Goal: Transaction & Acquisition: Purchase product/service

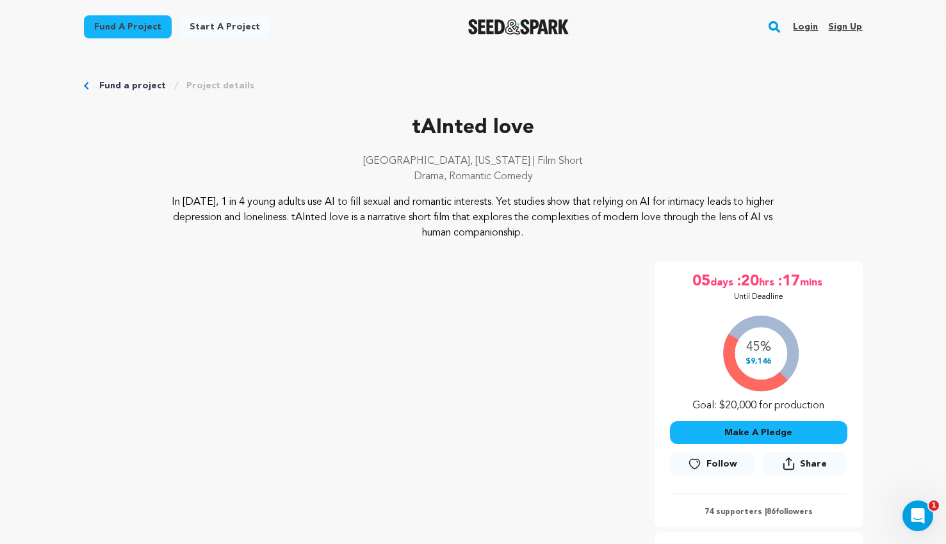
click at [804, 25] on link "Login" at bounding box center [805, 27] width 25 height 20
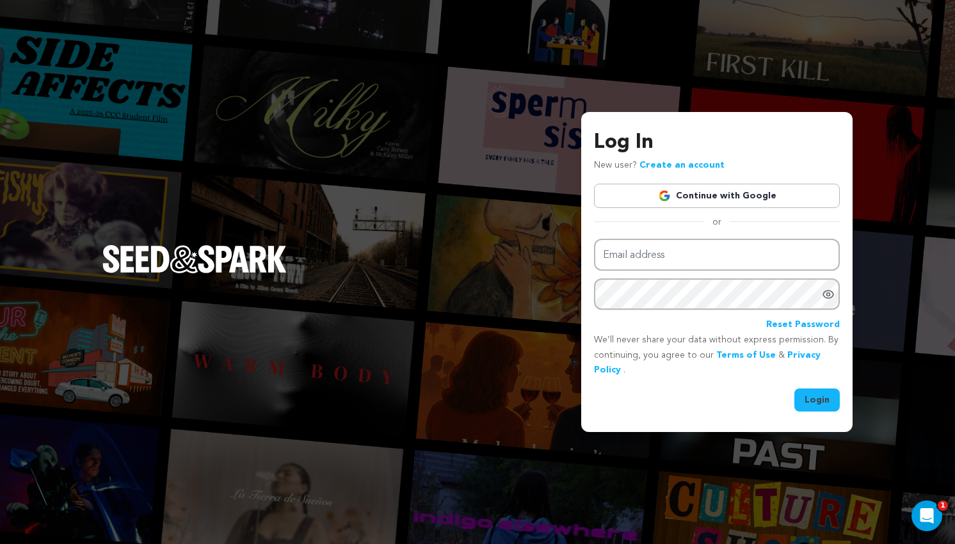
click at [697, 193] on link "Continue with Google" at bounding box center [717, 196] width 246 height 24
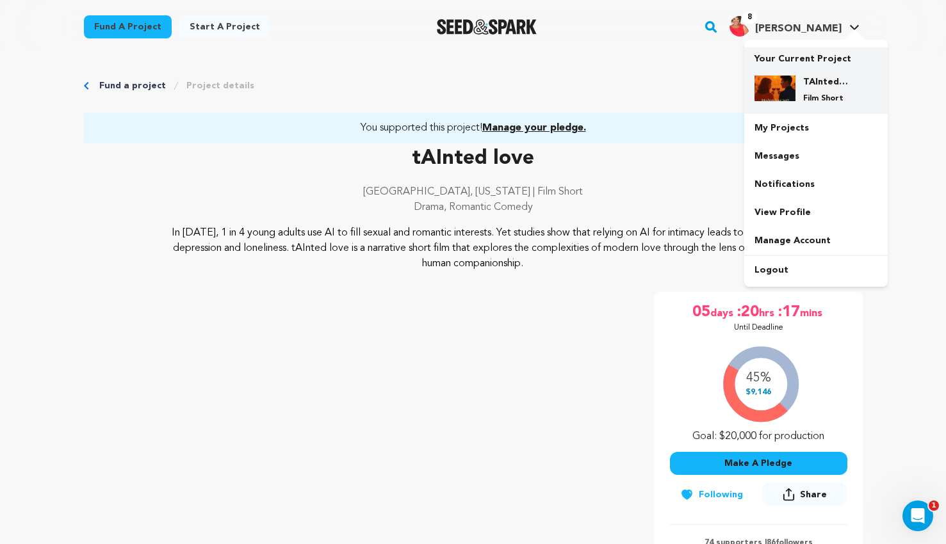
click at [784, 83] on img at bounding box center [774, 89] width 41 height 26
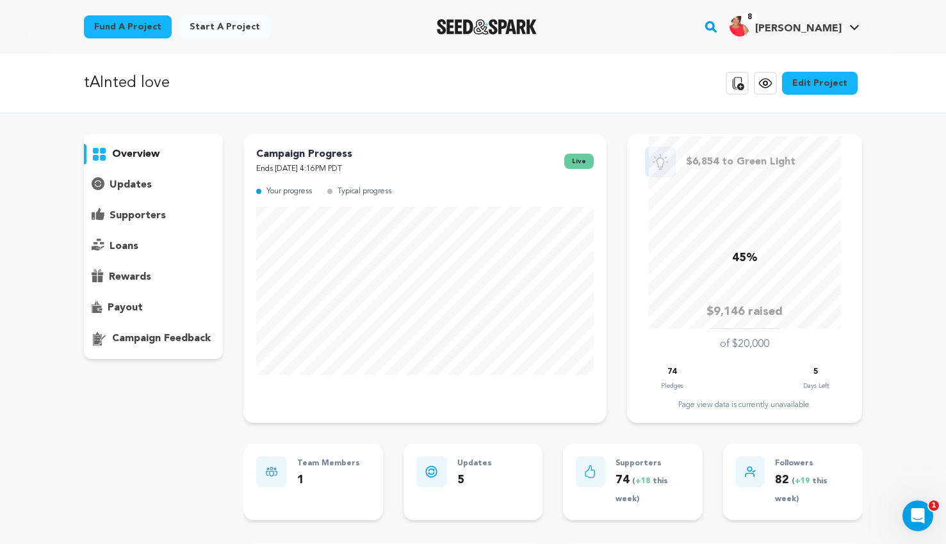
click at [142, 219] on p "supporters" at bounding box center [137, 215] width 56 height 15
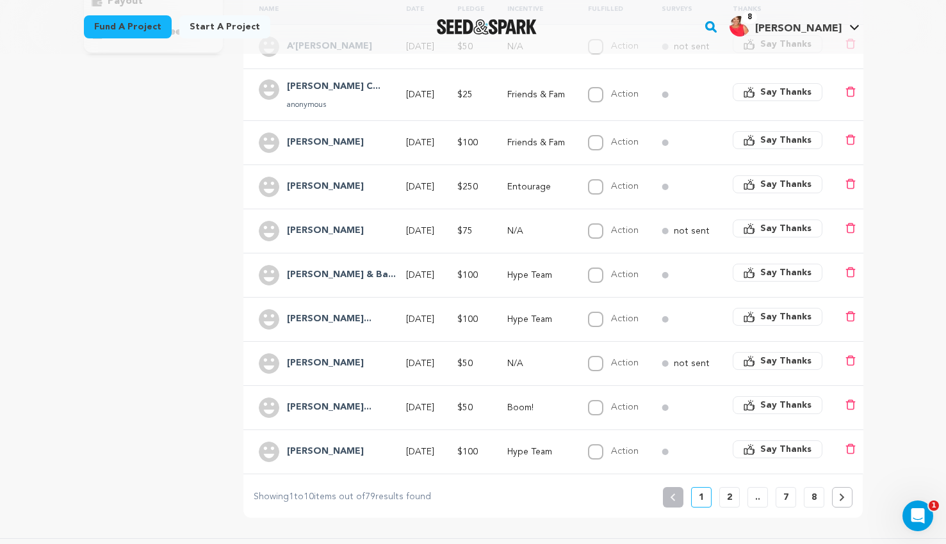
scroll to position [311, 0]
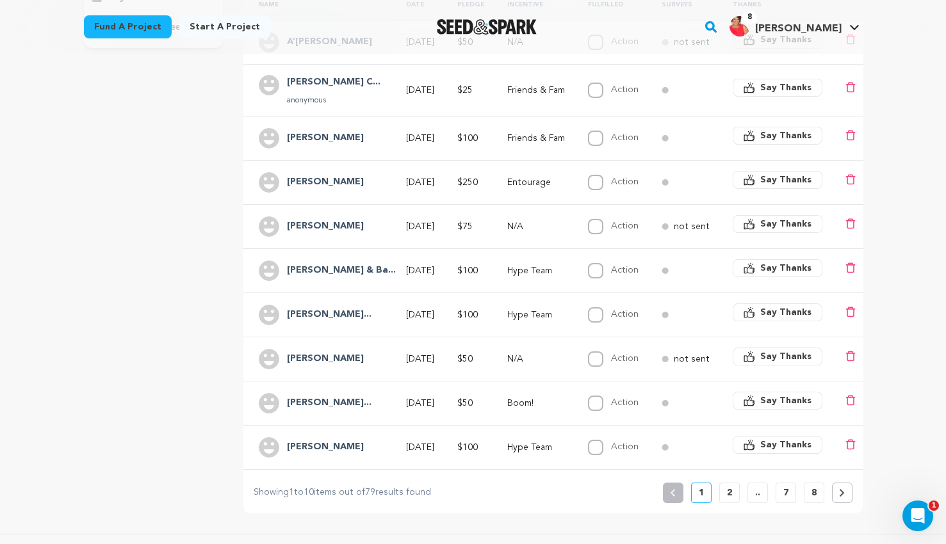
click at [727, 483] on button "2" at bounding box center [729, 493] width 20 height 20
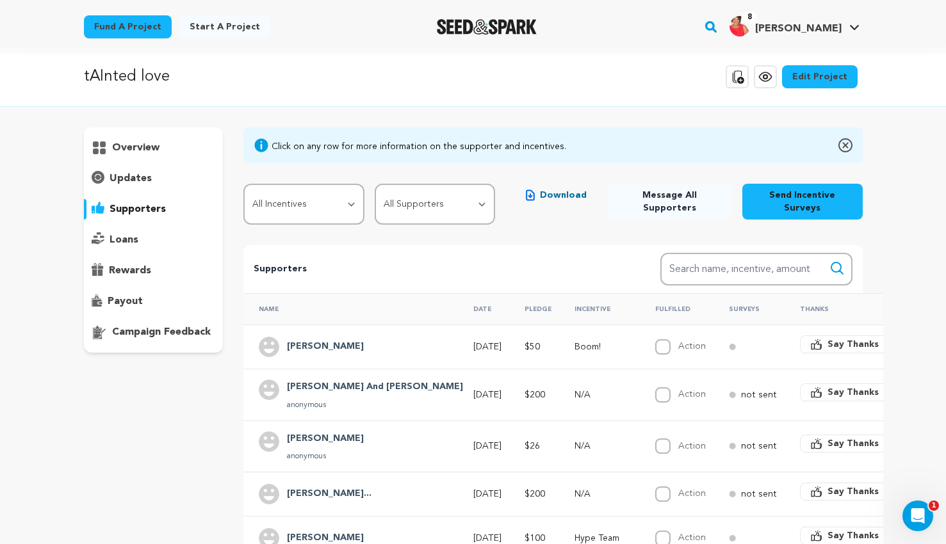
scroll to position [0, 0]
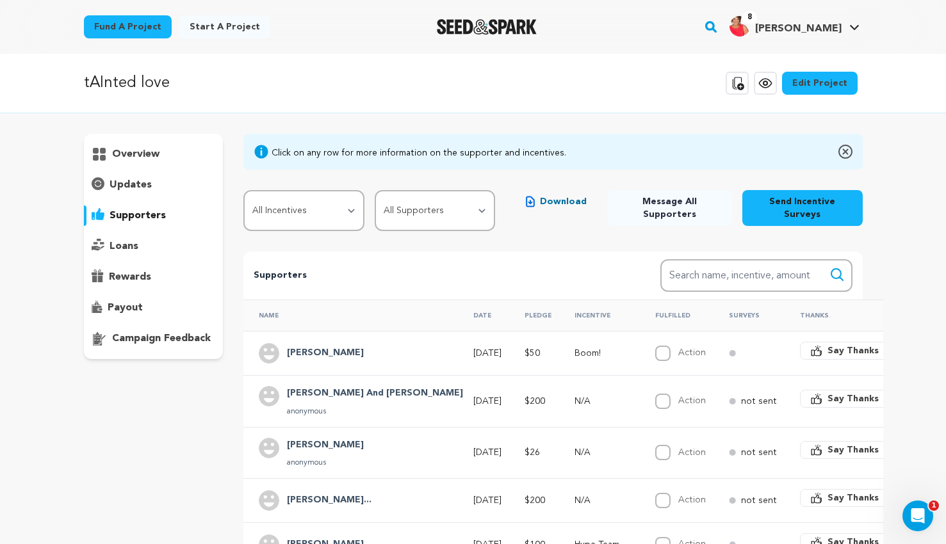
drag, startPoint x: 731, startPoint y: 479, endPoint x: 837, endPoint y: 13, distance: 477.5
click at [837, 13] on div "8 Lisa S. Lisa S." at bounding box center [794, 26] width 135 height 33
drag, startPoint x: 837, startPoint y: 20, endPoint x: 686, endPoint y: 35, distance: 152.5
click at [686, 35] on div "Fund a project Start a project Search 8" at bounding box center [462, 26] width 799 height 33
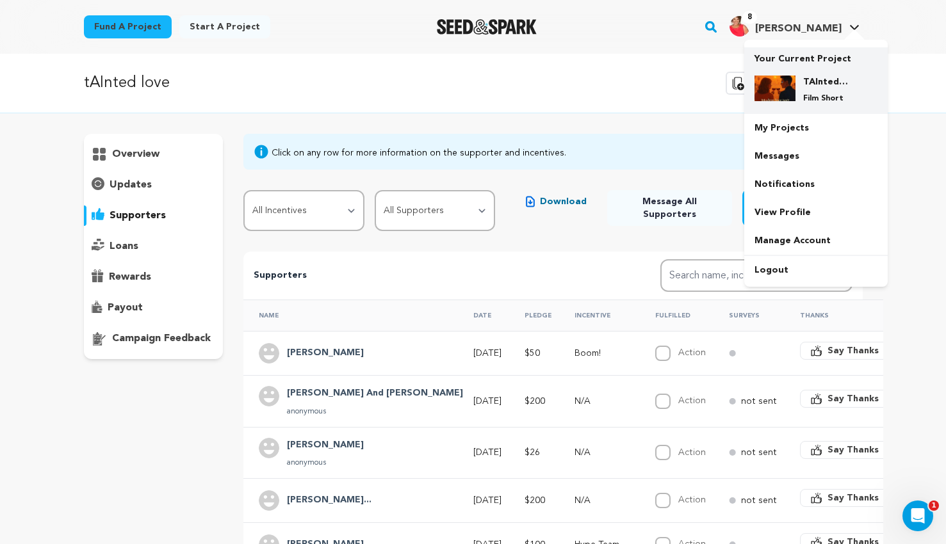
drag, startPoint x: 802, startPoint y: 87, endPoint x: 761, endPoint y: 80, distance: 41.6
click at [761, 80] on img at bounding box center [774, 89] width 41 height 26
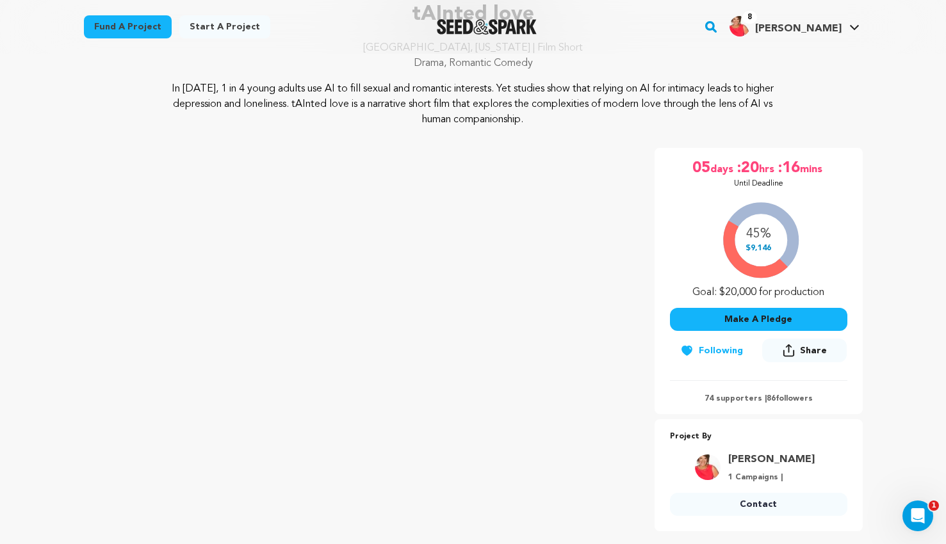
scroll to position [170, 0]
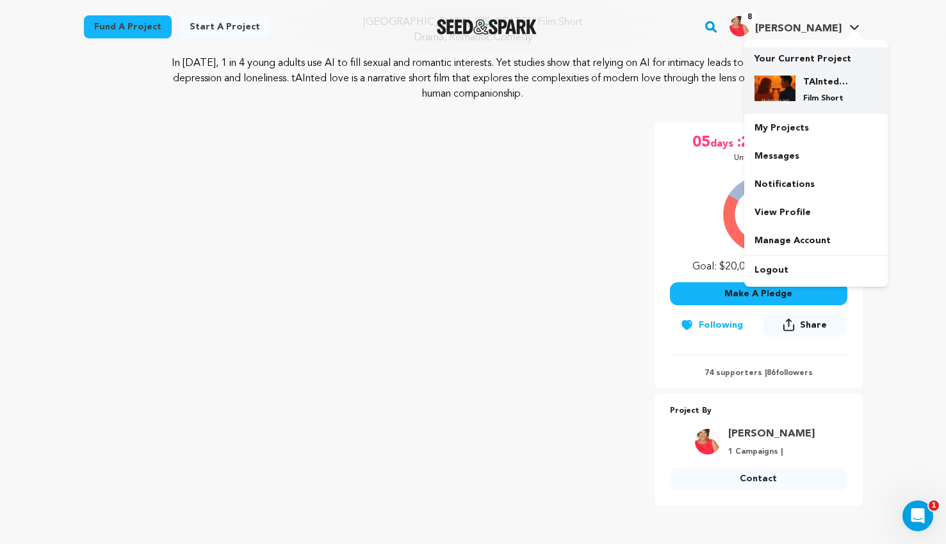
click at [818, 83] on h4 "TAInted love" at bounding box center [826, 82] width 46 height 13
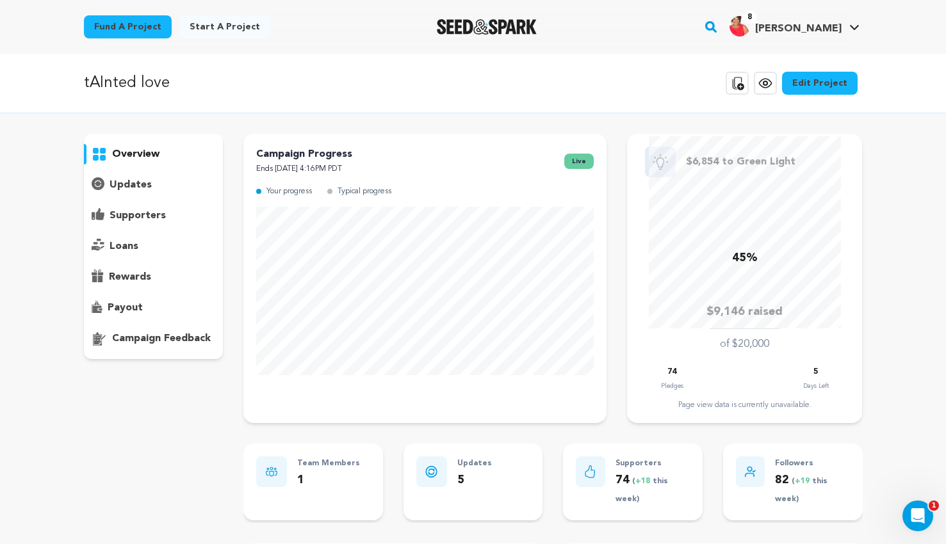
click at [144, 220] on p "supporters" at bounding box center [137, 215] width 56 height 15
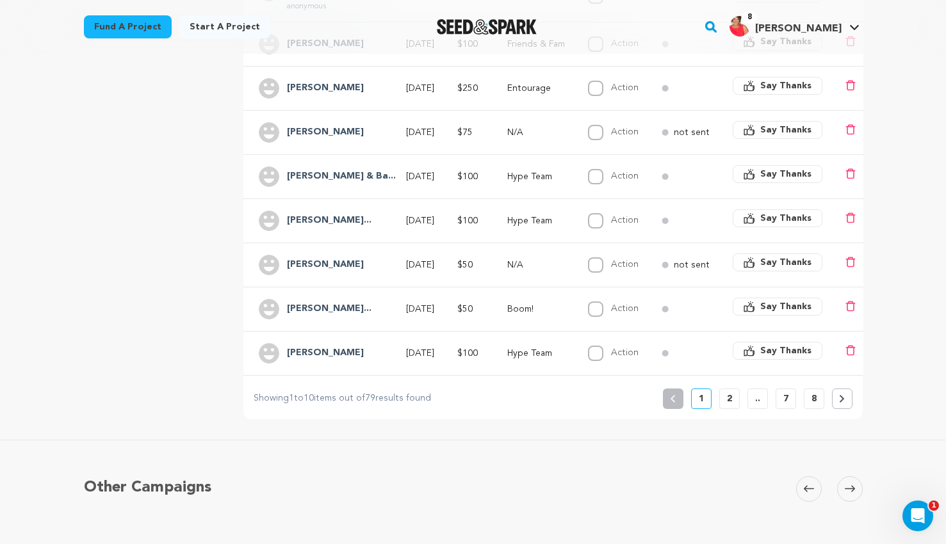
scroll to position [407, 0]
drag, startPoint x: 727, startPoint y: 391, endPoint x: 722, endPoint y: 416, distance: 25.5
click at [722, 416] on div "tAInted love Copy public preview link View project Edit Project View more optio…" at bounding box center [473, 109] width 946 height 925
click at [725, 387] on button "2" at bounding box center [729, 397] width 20 height 20
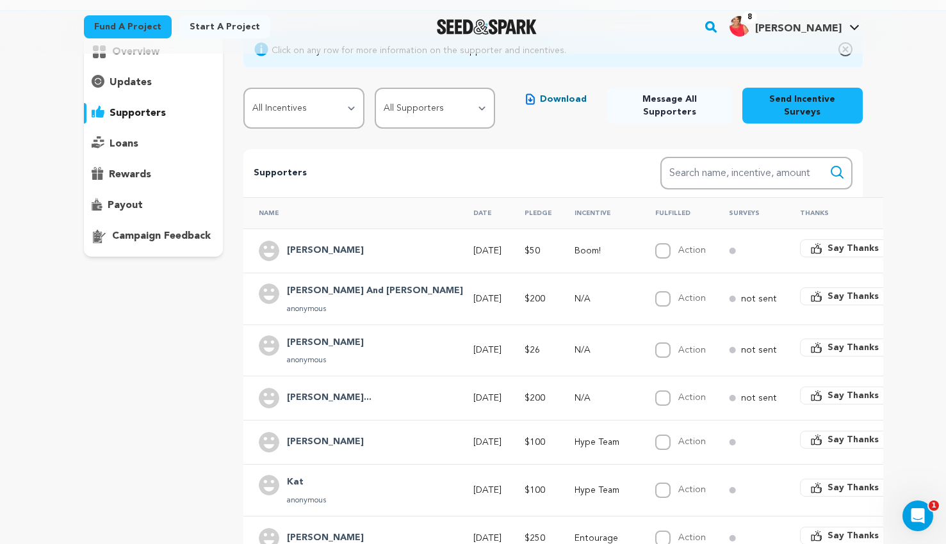
scroll to position [103, 0]
click at [310, 335] on h4 "Drew Rogers" at bounding box center [325, 342] width 77 height 15
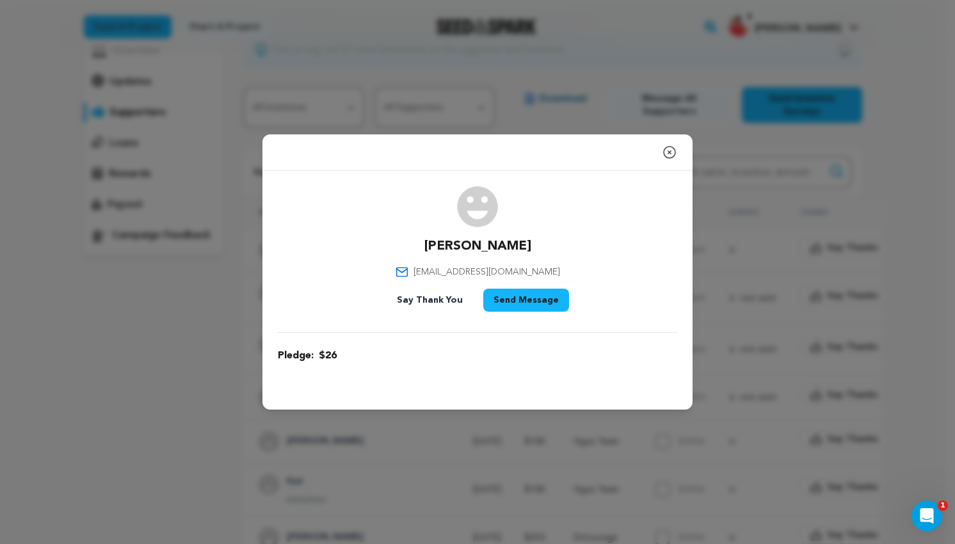
click at [666, 150] on icon "button" at bounding box center [669, 152] width 15 height 15
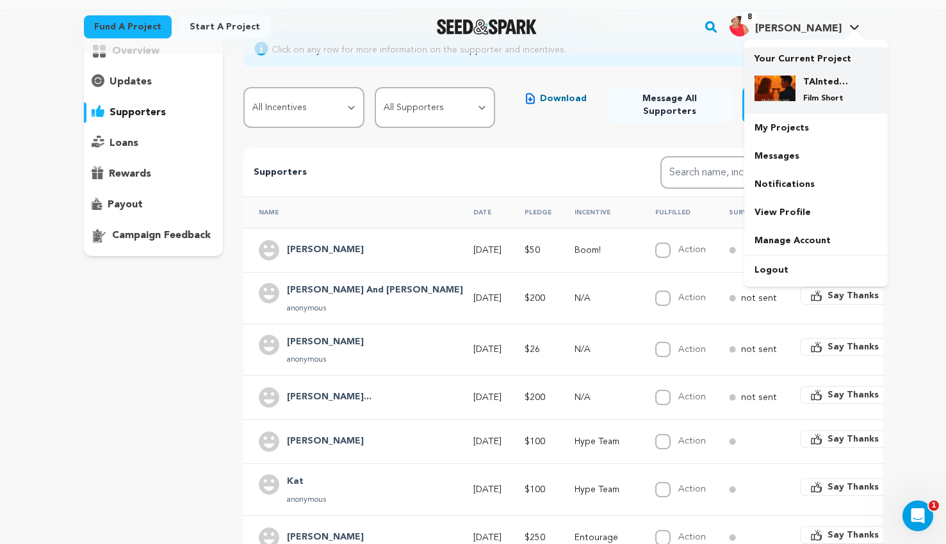
click at [810, 85] on h4 "TAInted love" at bounding box center [826, 82] width 46 height 13
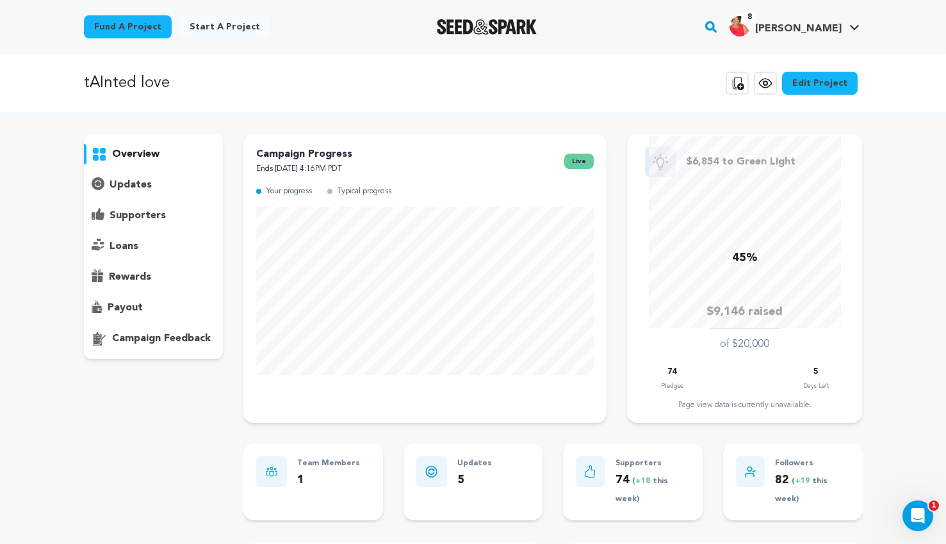
click at [130, 79] on p "tAInted love" at bounding box center [127, 83] width 86 height 23
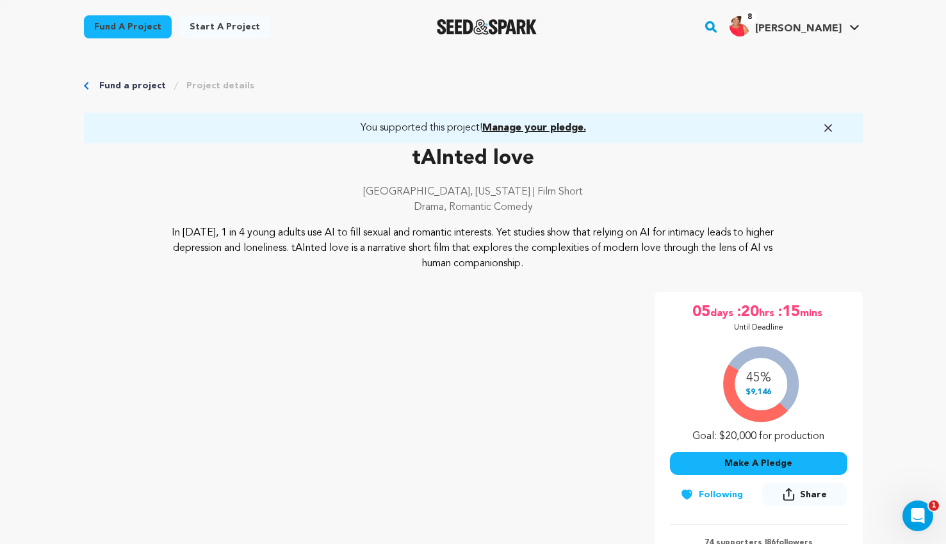
click at [755, 469] on button "Make A Pledge" at bounding box center [758, 463] width 177 height 23
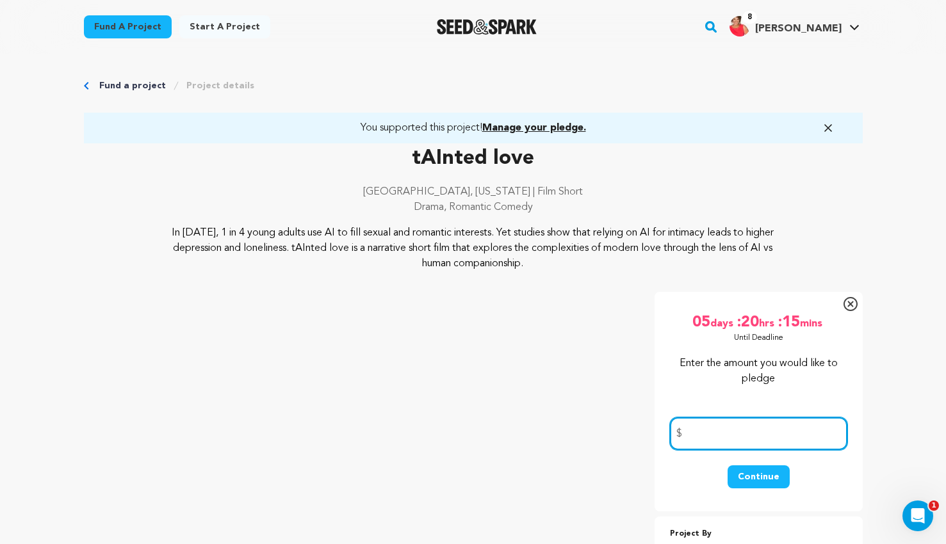
click at [745, 440] on input "number" at bounding box center [758, 433] width 177 height 33
type input "525"
click at [753, 479] on button "Continue" at bounding box center [758, 476] width 62 height 23
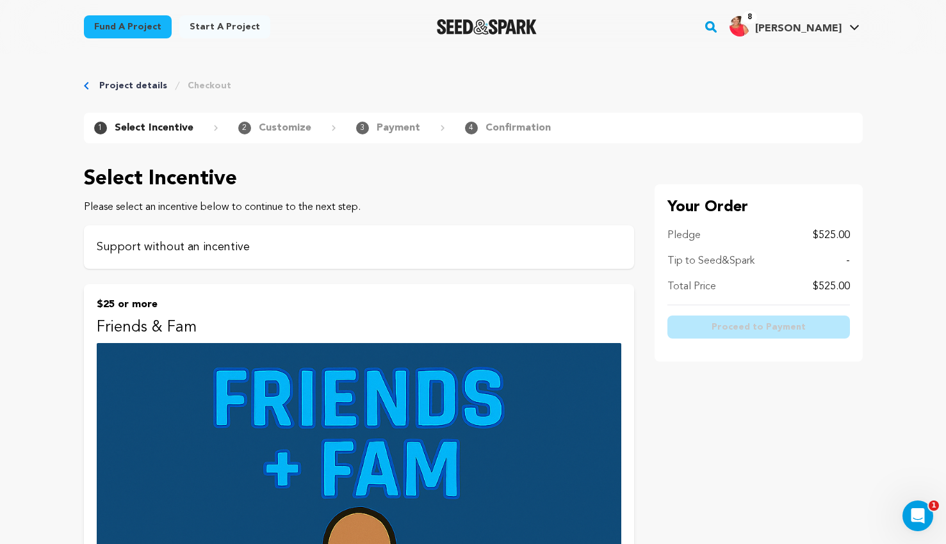
click at [188, 248] on p "Support without an incentive" at bounding box center [359, 247] width 524 height 18
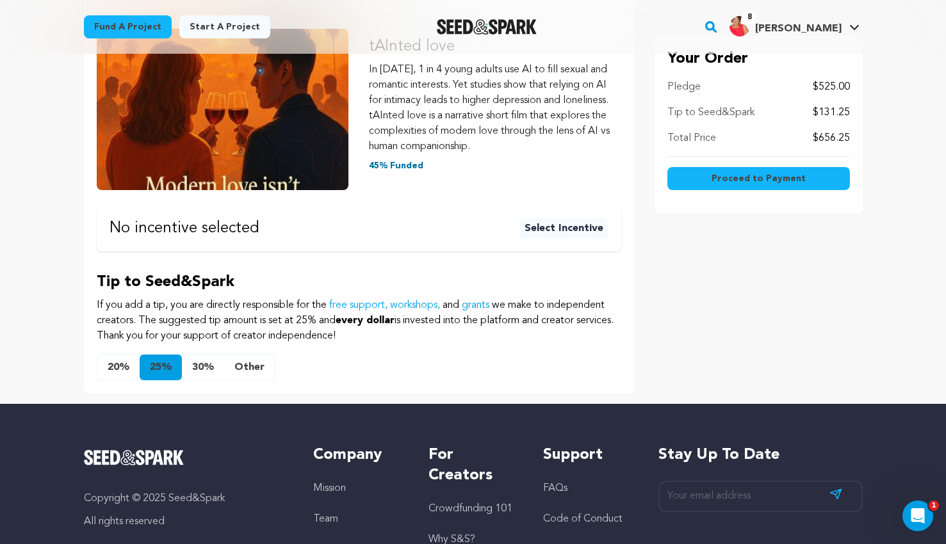
scroll to position [236, 0]
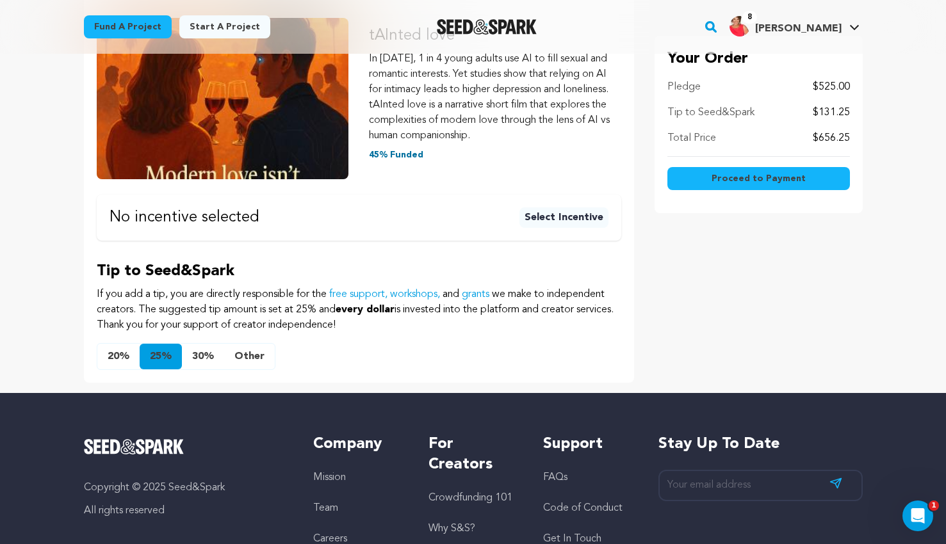
click at [248, 355] on button "Other" at bounding box center [249, 357] width 51 height 26
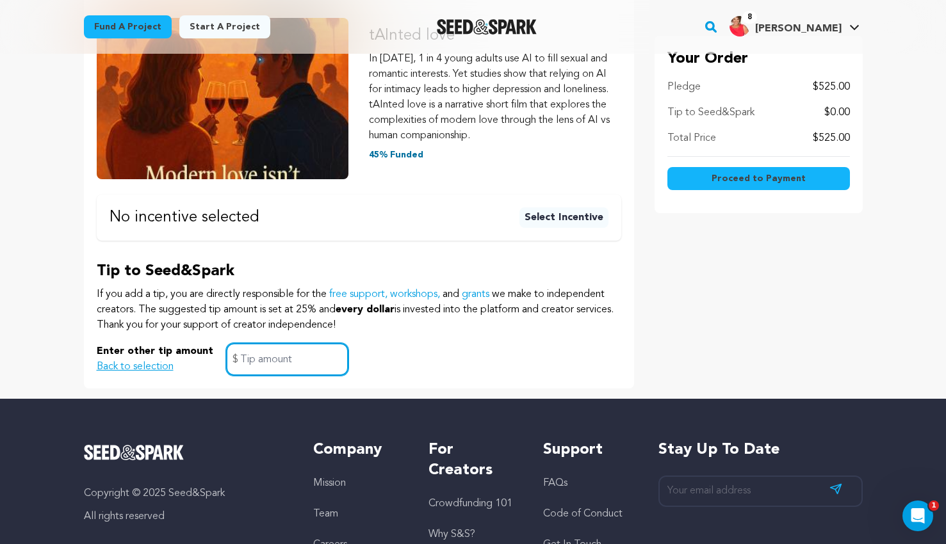
click at [312, 364] on input "text" at bounding box center [287, 359] width 122 height 33
click at [337, 371] on input "0" at bounding box center [287, 359] width 122 height 33
type input "0"
click at [758, 178] on span "Proceed to Payment" at bounding box center [758, 178] width 94 height 13
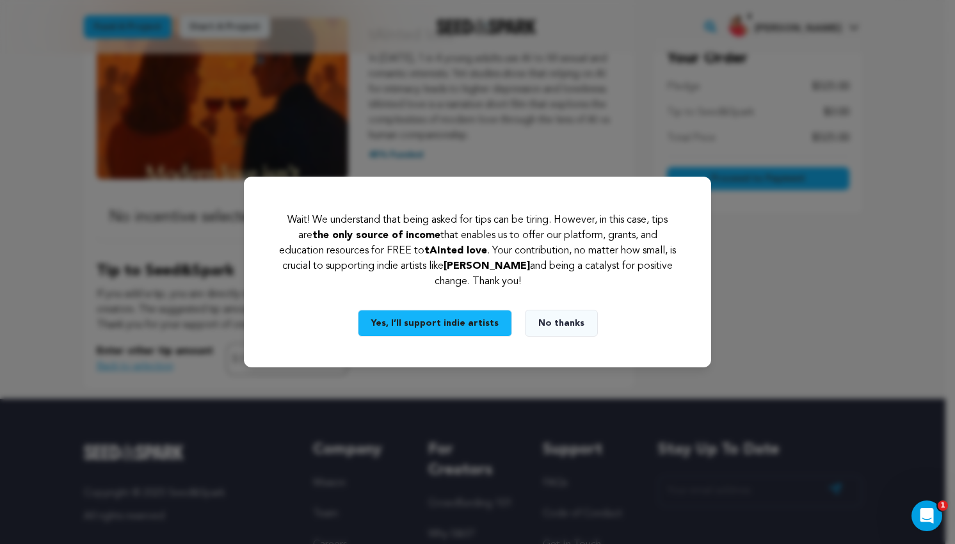
click at [554, 321] on button "No thanks" at bounding box center [561, 323] width 73 height 27
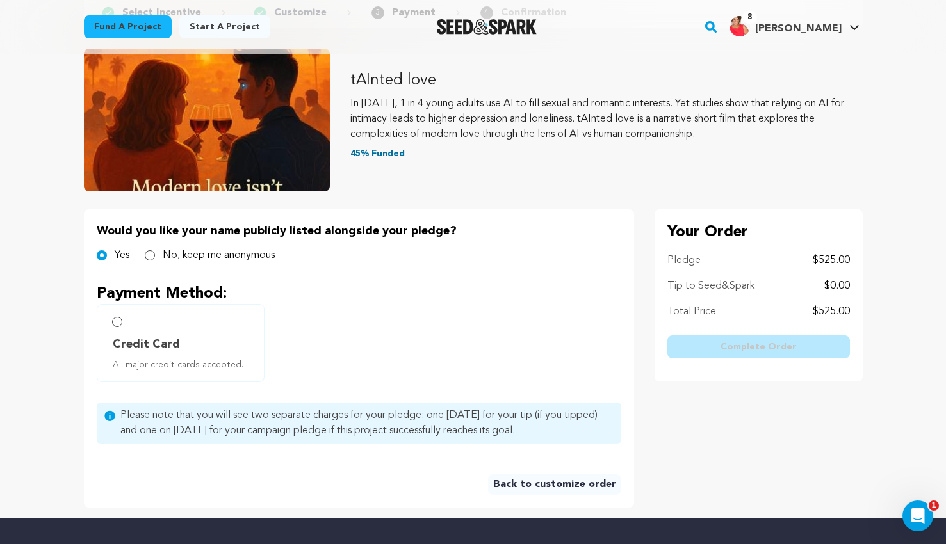
scroll to position [116, 0]
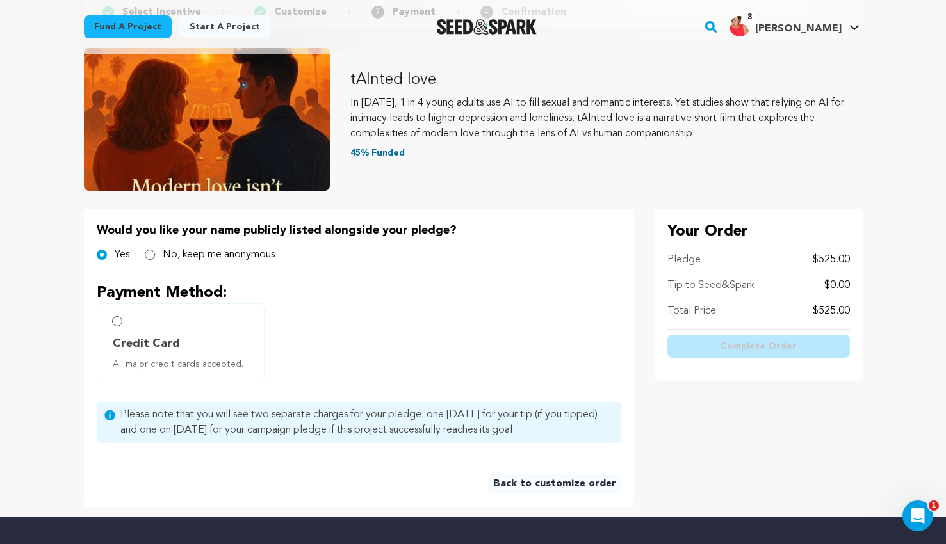
click at [120, 326] on label "Credit Card All major credit cards accepted." at bounding box center [181, 342] width 168 height 78
radio input "true"
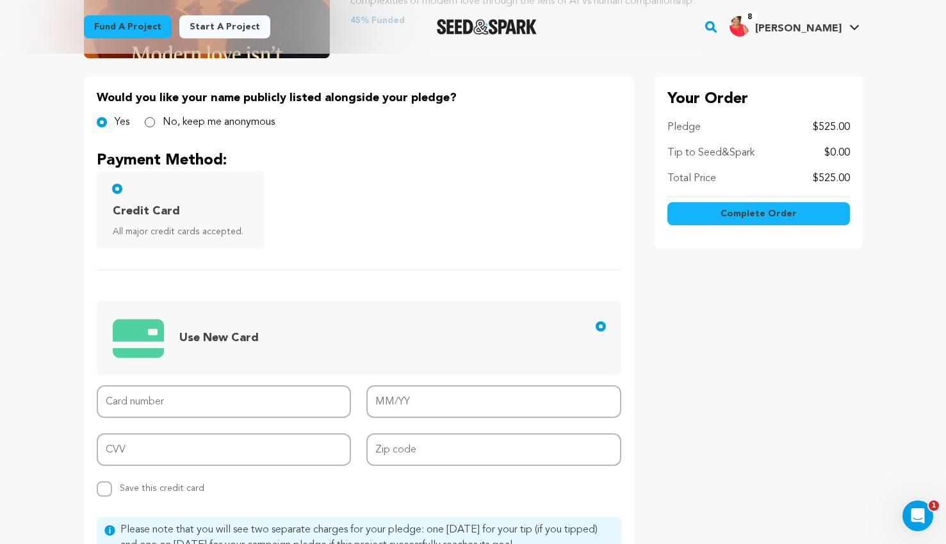
scroll to position [301, 0]
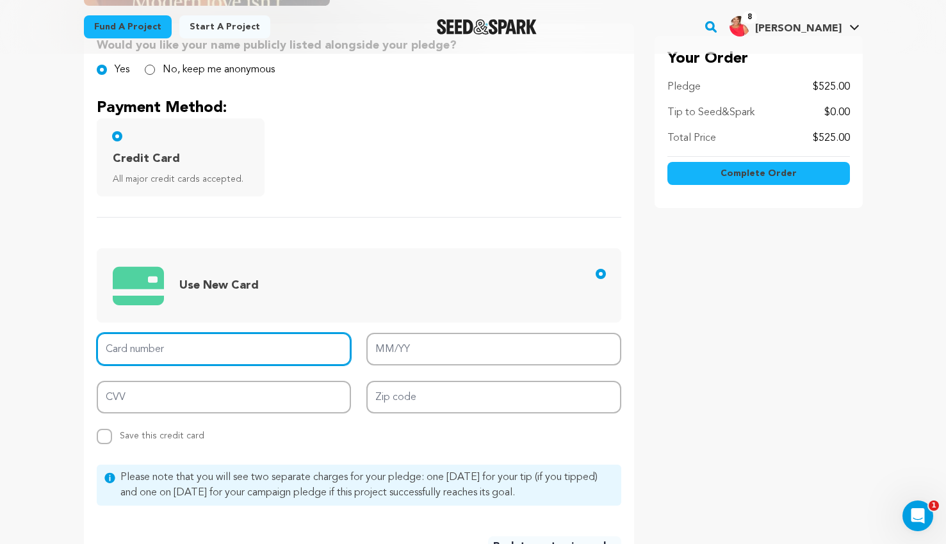
click at [170, 336] on input "Card number" at bounding box center [224, 349] width 255 height 33
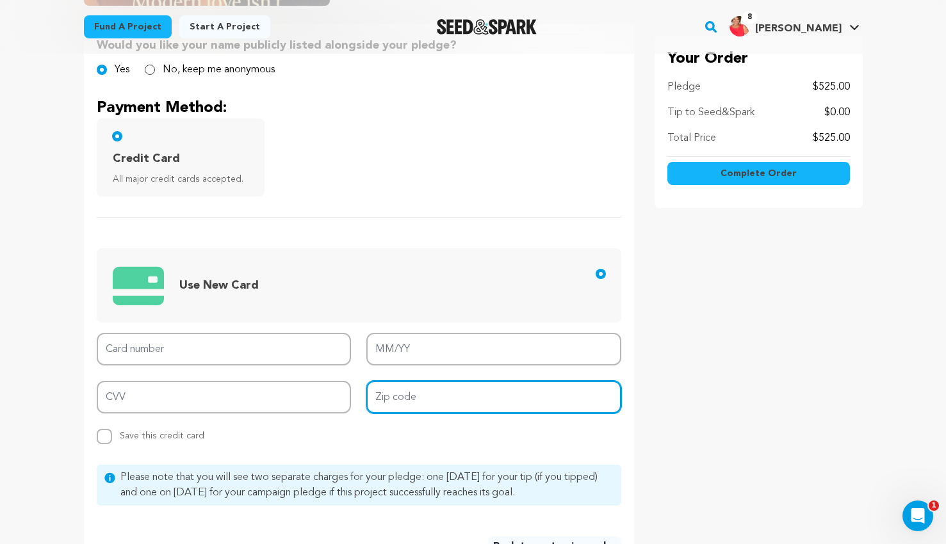
type input "90018"
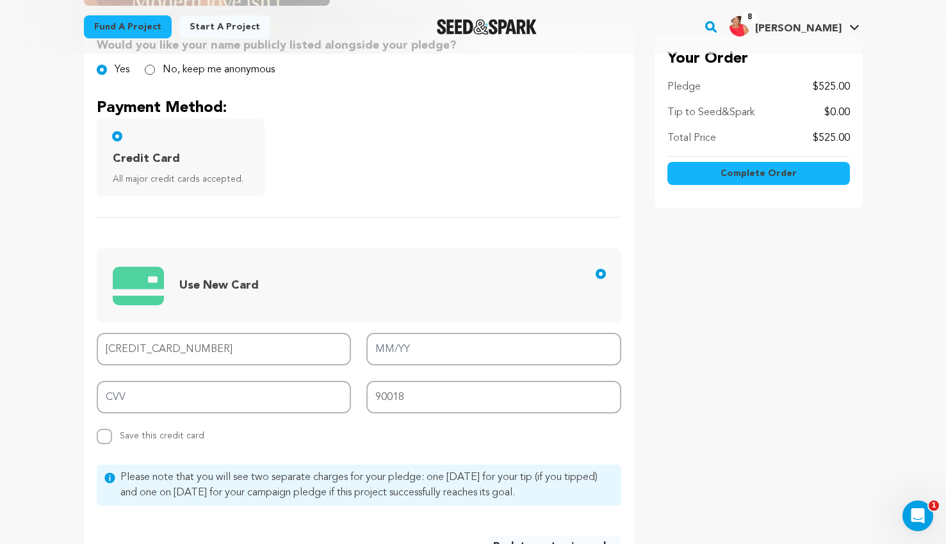
type input "[CREDIT_CARD_NUMBER]"
type input "06/28"
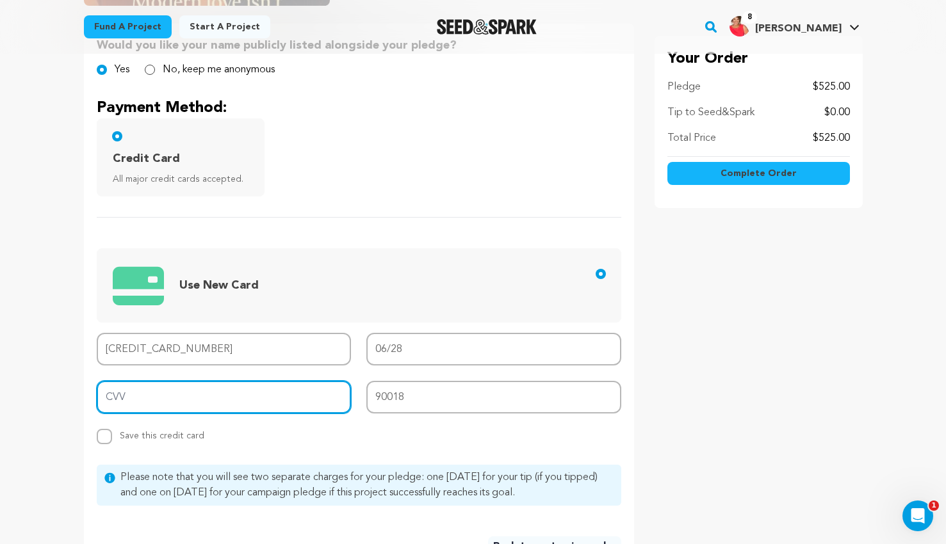
type input "339"
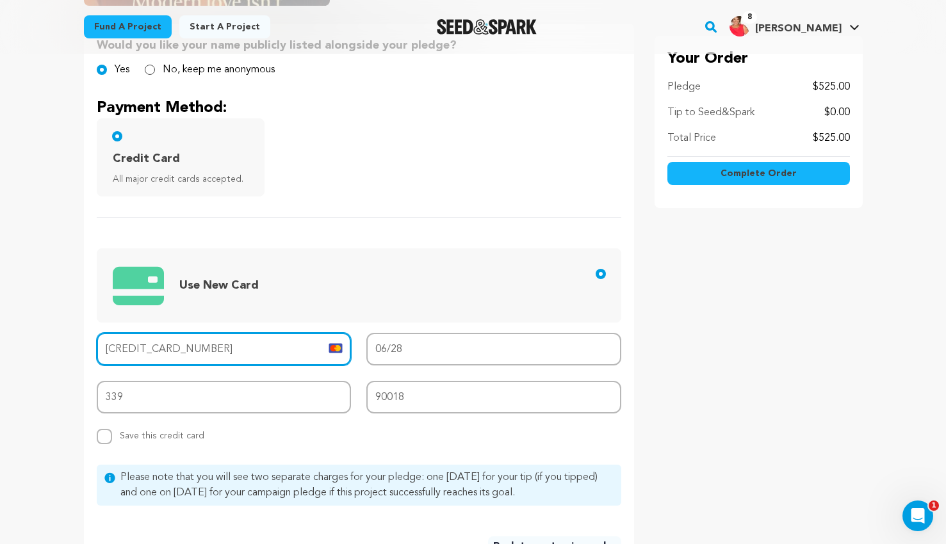
scroll to position [430, 0]
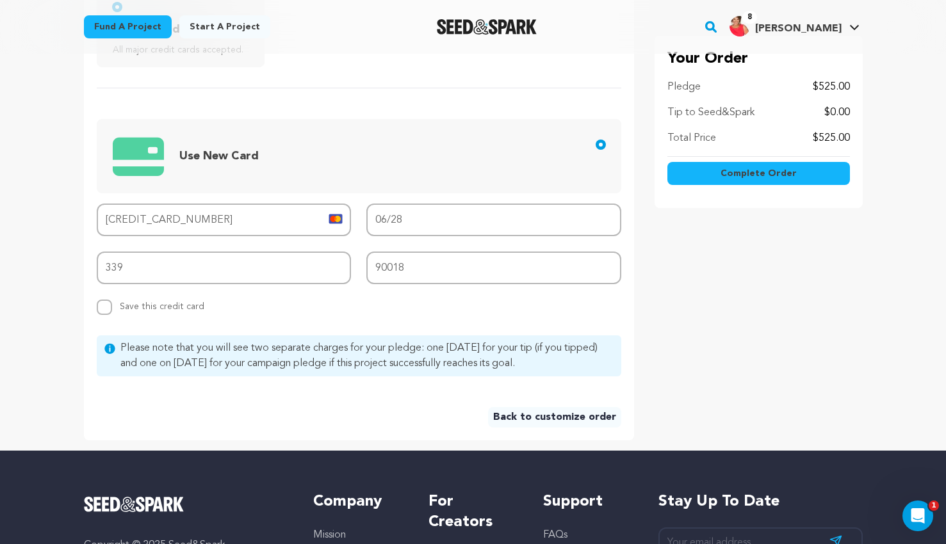
click at [729, 174] on span "Complete Order" at bounding box center [758, 173] width 76 height 13
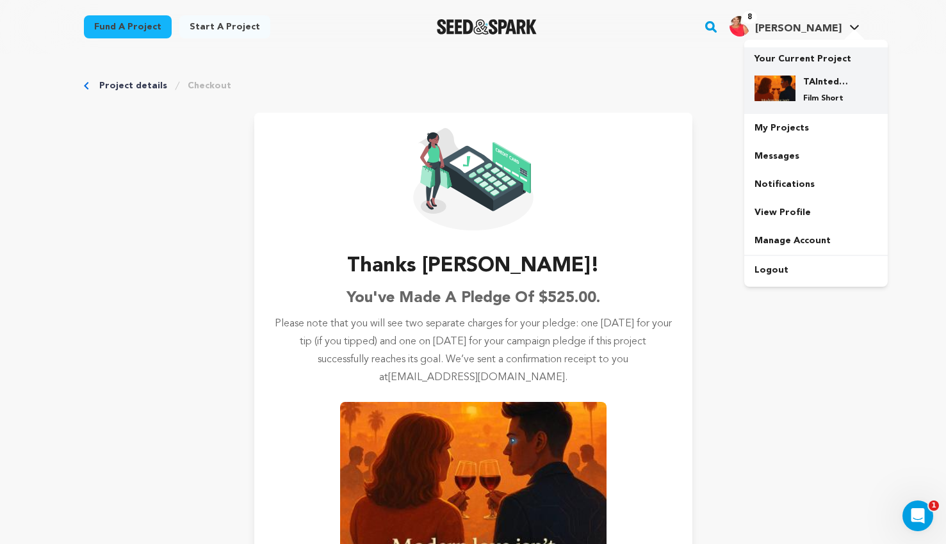
click at [812, 80] on h4 "TAInted love" at bounding box center [826, 82] width 46 height 13
